Goal: Task Accomplishment & Management: Manage account settings

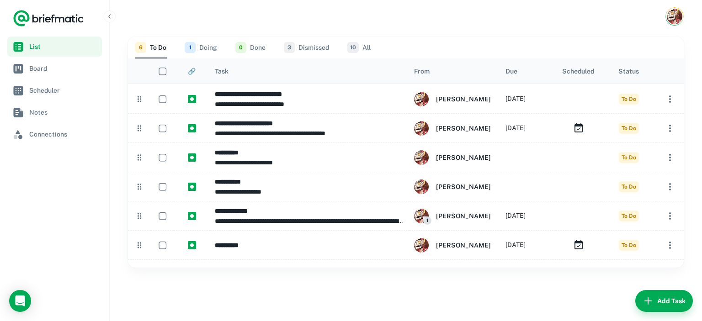
click at [209, 42] on button "1 Doing" at bounding box center [201, 48] width 32 height 22
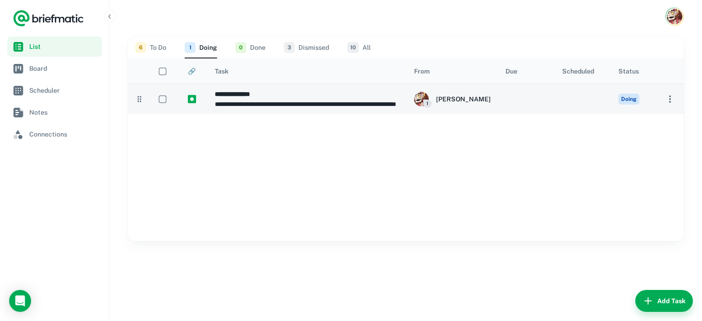
click at [571, 95] on div at bounding box center [579, 98] width 46 height 29
type input "**********"
type textarea "**********"
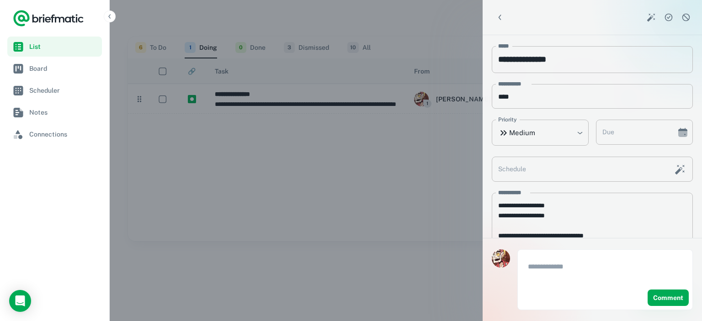
click at [609, 279] on textarea at bounding box center [605, 271] width 154 height 21
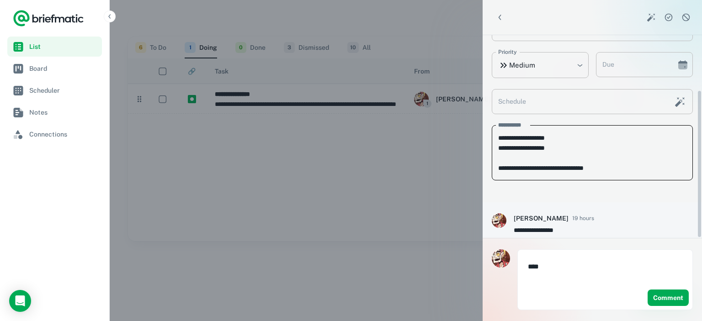
scroll to position [75, 0]
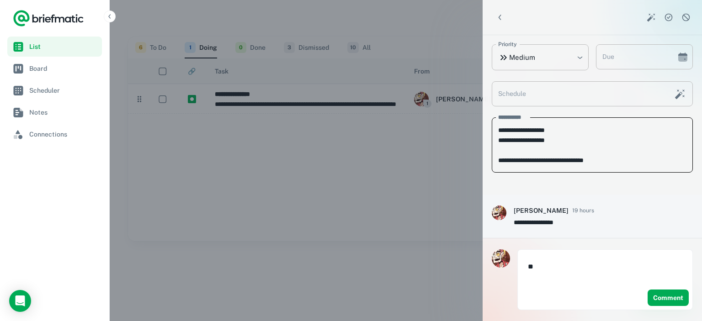
type textarea "*"
type textarea "**********"
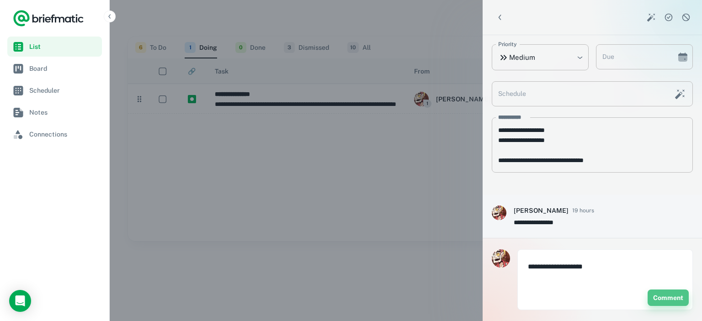
click at [673, 302] on button "Comment" at bounding box center [667, 298] width 41 height 16
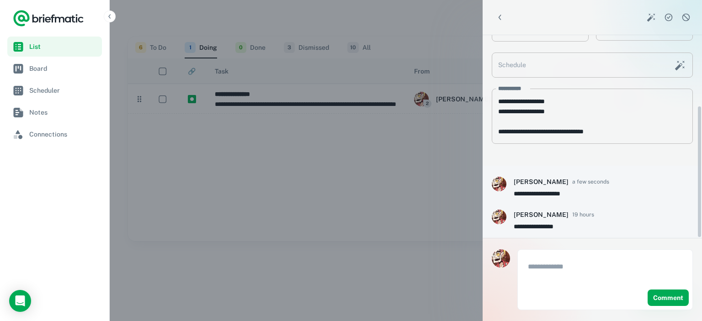
scroll to position [108, 0]
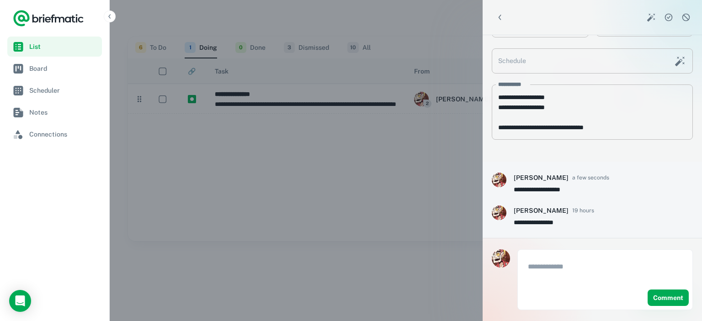
click at [384, 174] on div at bounding box center [351, 160] width 702 height 321
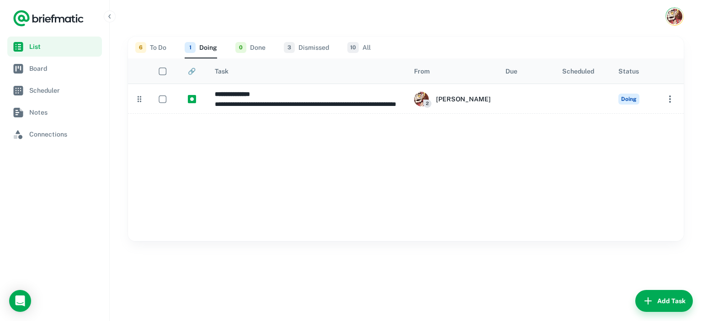
click at [161, 47] on button "6 To Do" at bounding box center [150, 48] width 31 height 22
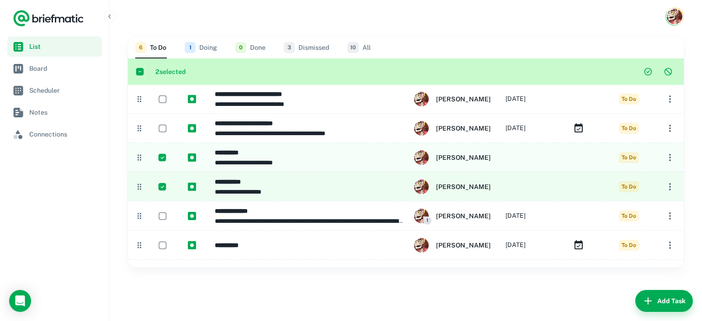
click at [668, 189] on icon "button" at bounding box center [669, 186] width 11 height 11
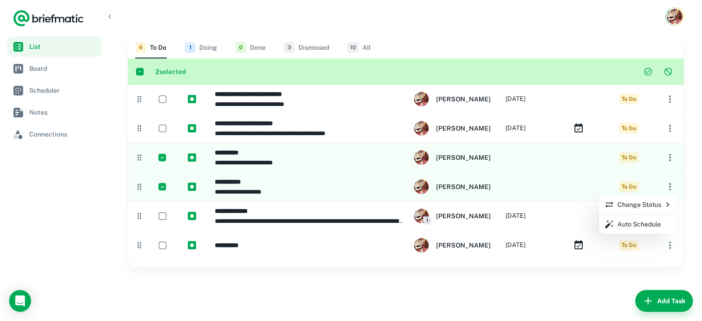
click at [636, 207] on p "Change Status" at bounding box center [638, 205] width 68 height 10
click at [583, 222] on p "Doing" at bounding box center [574, 224] width 17 height 10
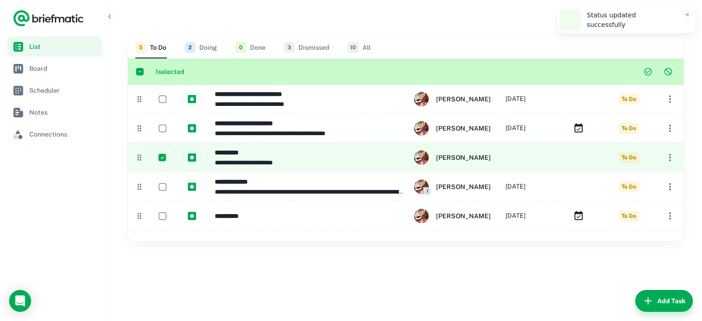
click at [669, 159] on icon "button" at bounding box center [669, 157] width 11 height 11
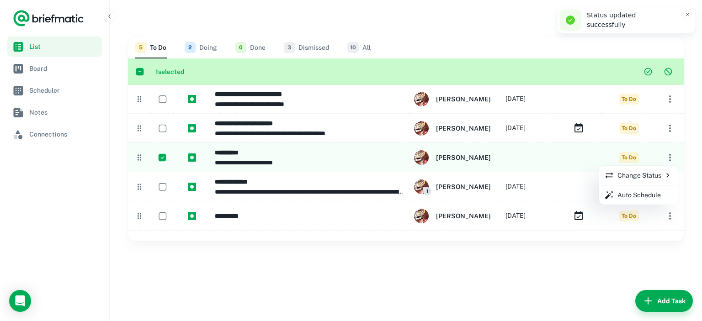
click at [656, 176] on p "Change Status" at bounding box center [638, 175] width 68 height 10
click at [581, 196] on p "Doing" at bounding box center [574, 195] width 17 height 10
